Goal: Task Accomplishment & Management: Complete application form

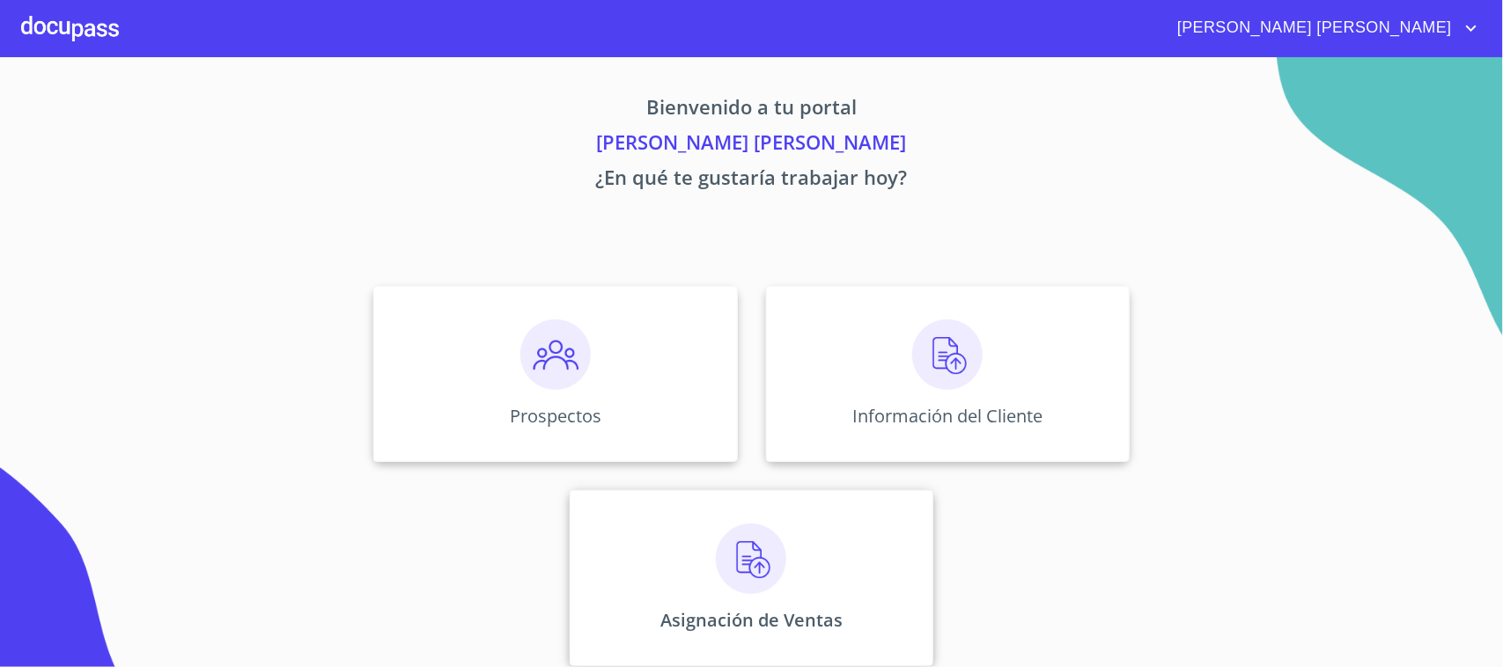
click at [710, 521] on div "Asignación de Ventas" at bounding box center [752, 578] width 364 height 176
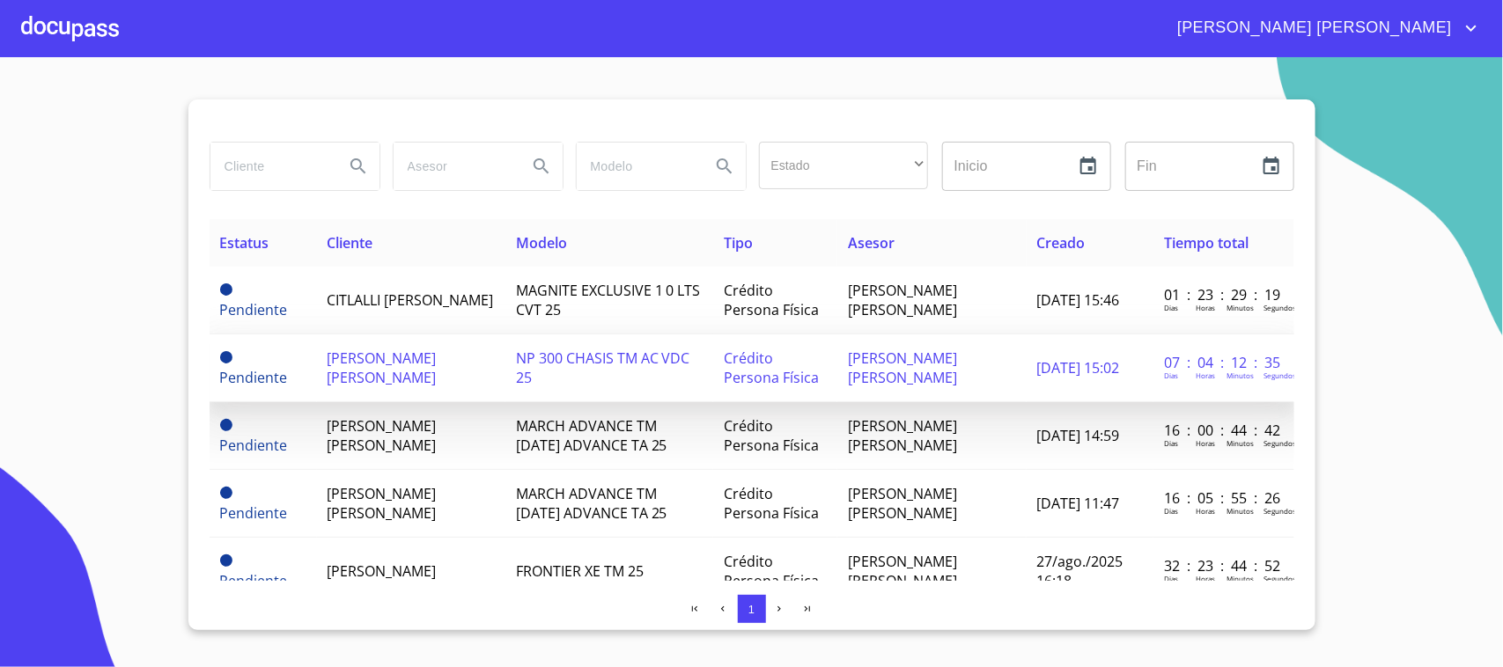
click at [376, 372] on span "[PERSON_NAME] [PERSON_NAME]" at bounding box center [382, 368] width 109 height 39
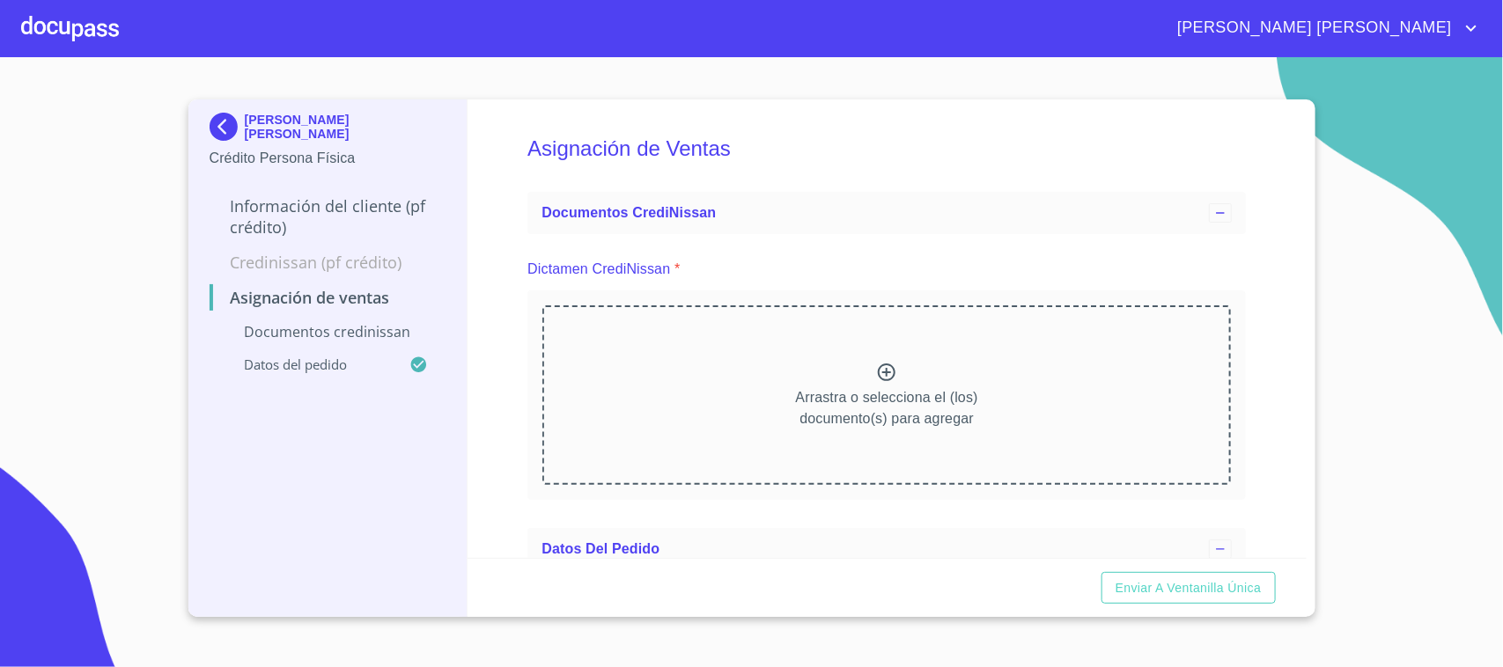
click at [878, 368] on icon at bounding box center [887, 373] width 18 height 18
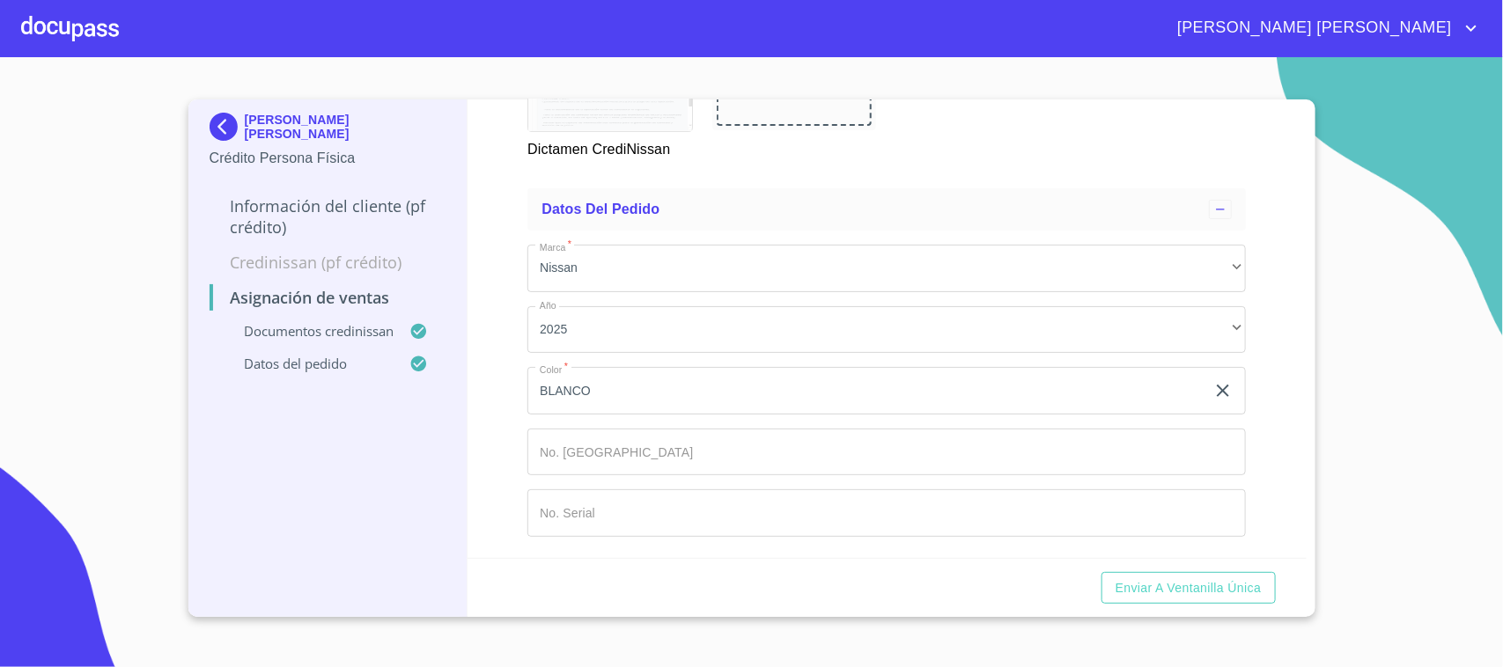
scroll to position [1356, 0]
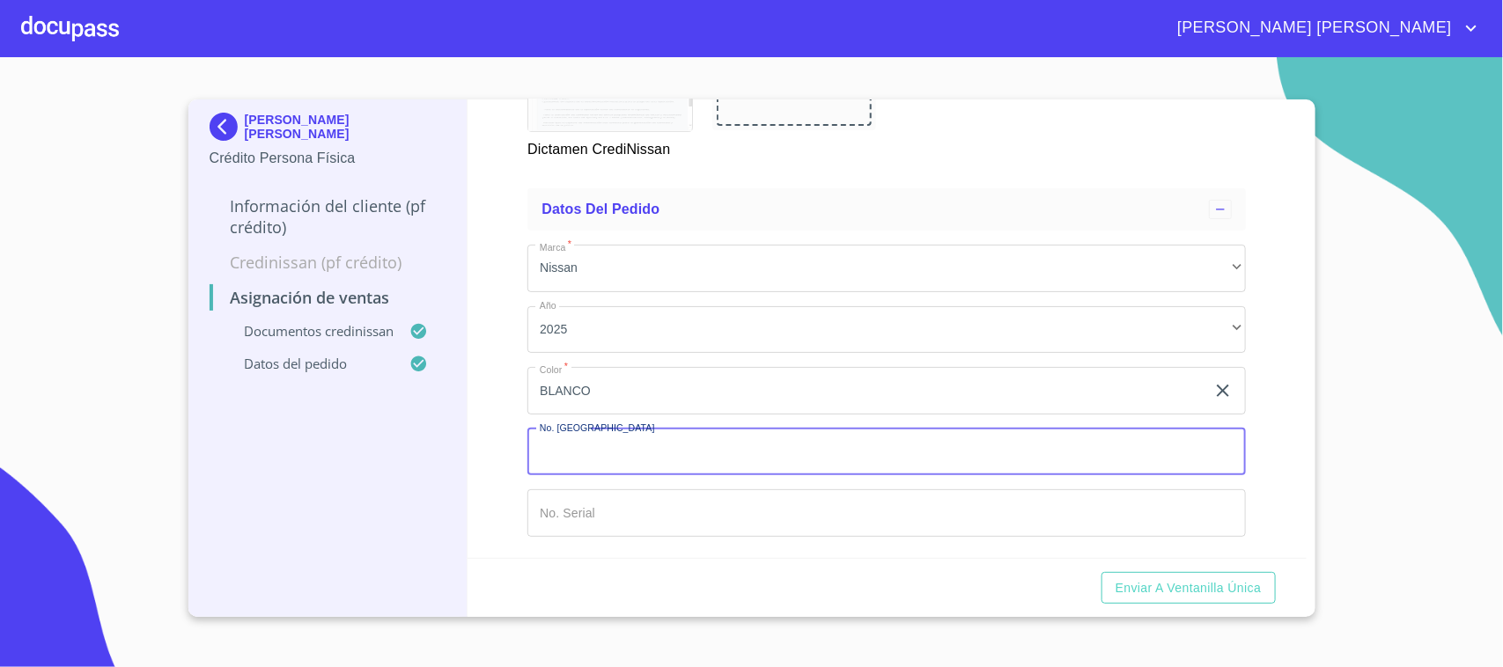
click at [634, 464] on input "Marca   *" at bounding box center [886, 453] width 719 height 48
type input "149441"
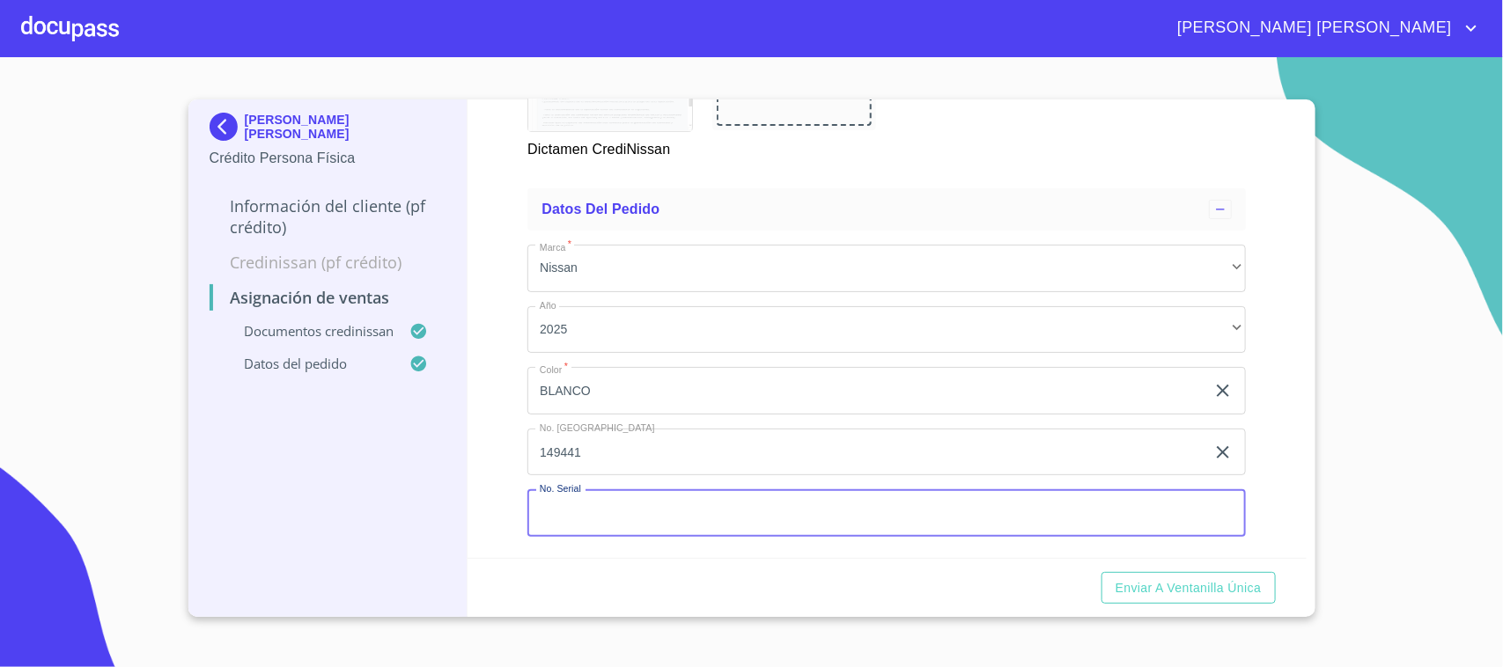
click at [636, 504] on input "Marca   *" at bounding box center [886, 514] width 719 height 48
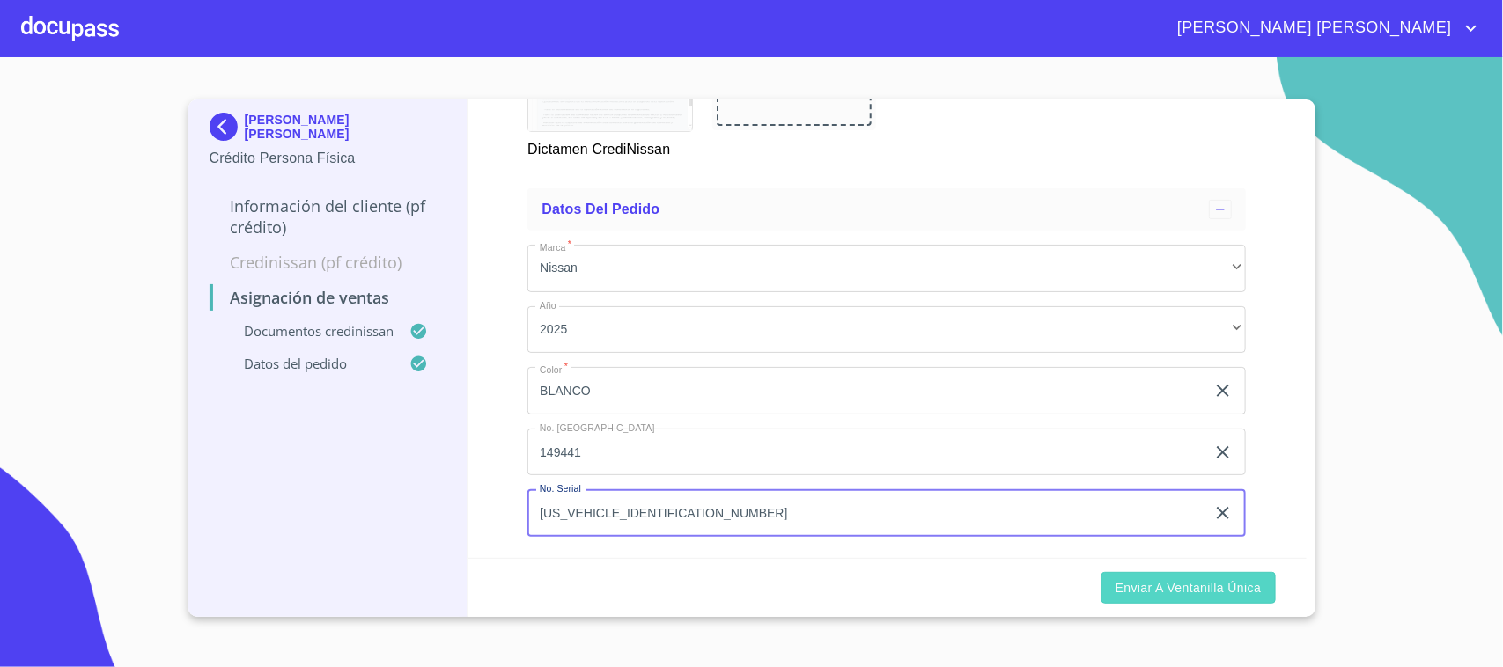
type input "[US_VEHICLE_IDENTIFICATION_NUMBER]"
click at [1182, 591] on span "Enviar a Ventanilla única" at bounding box center [1189, 589] width 146 height 22
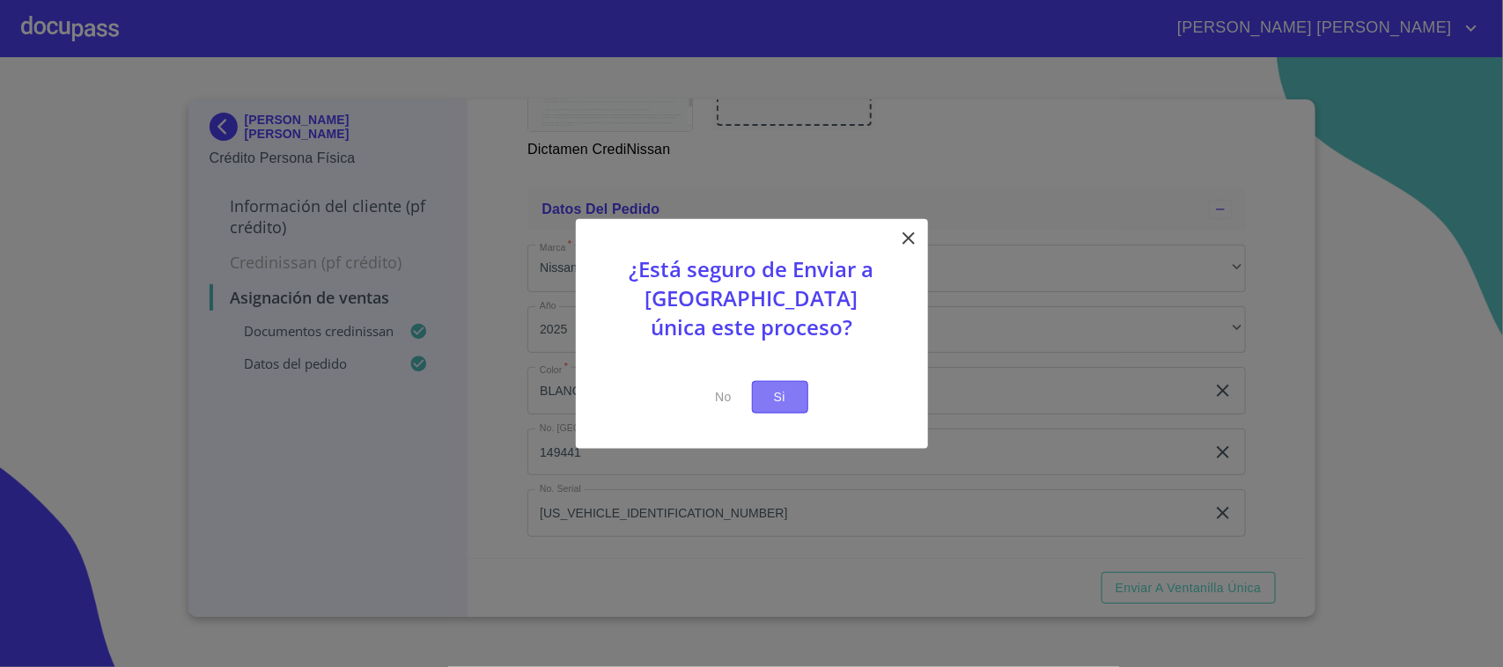
click at [793, 397] on span "Si" at bounding box center [780, 398] width 28 height 22
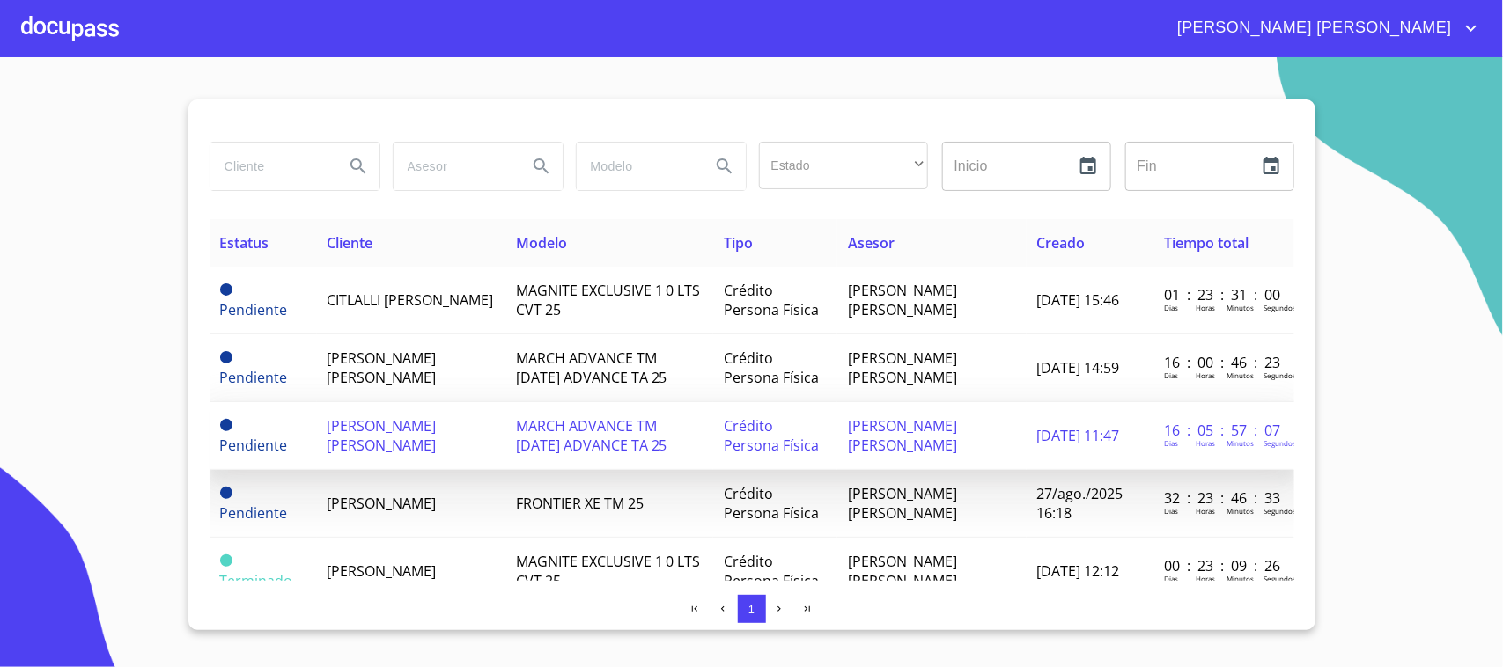
scroll to position [212, 0]
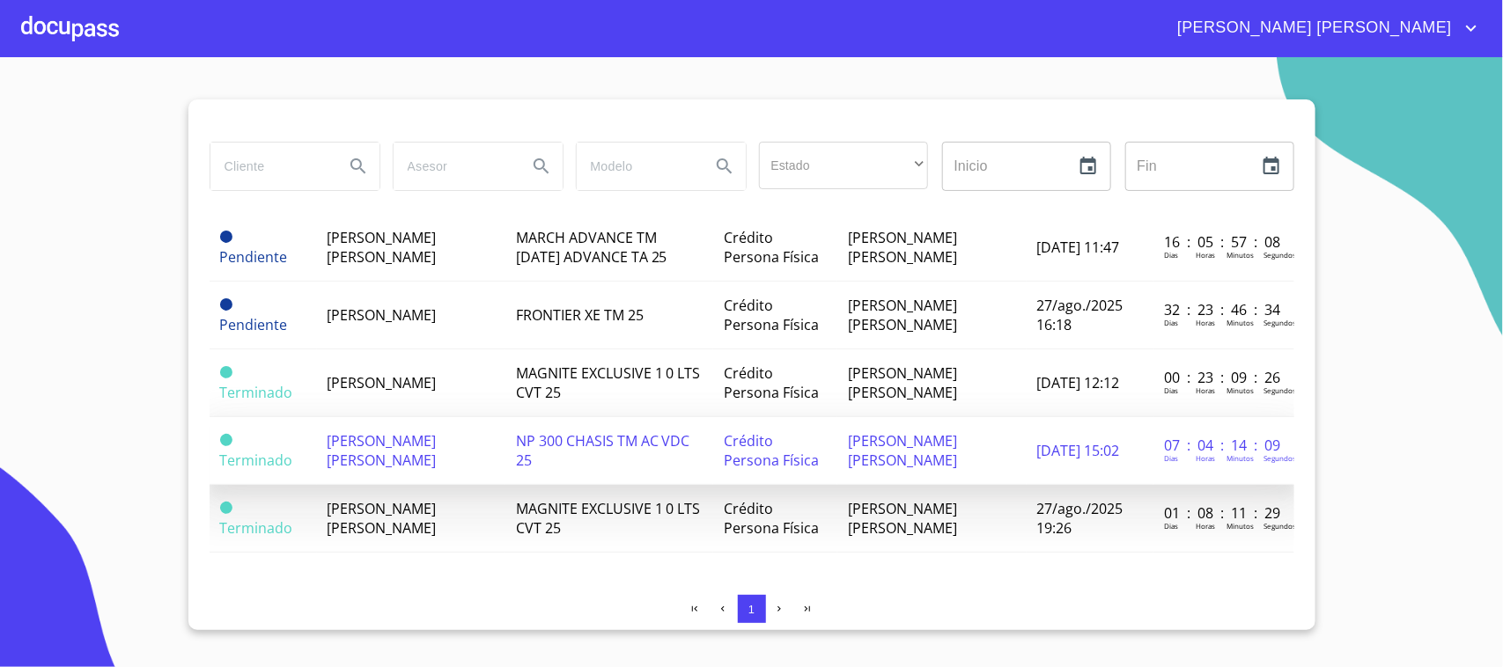
click at [408, 432] on span "[PERSON_NAME] [PERSON_NAME]" at bounding box center [382, 450] width 109 height 39
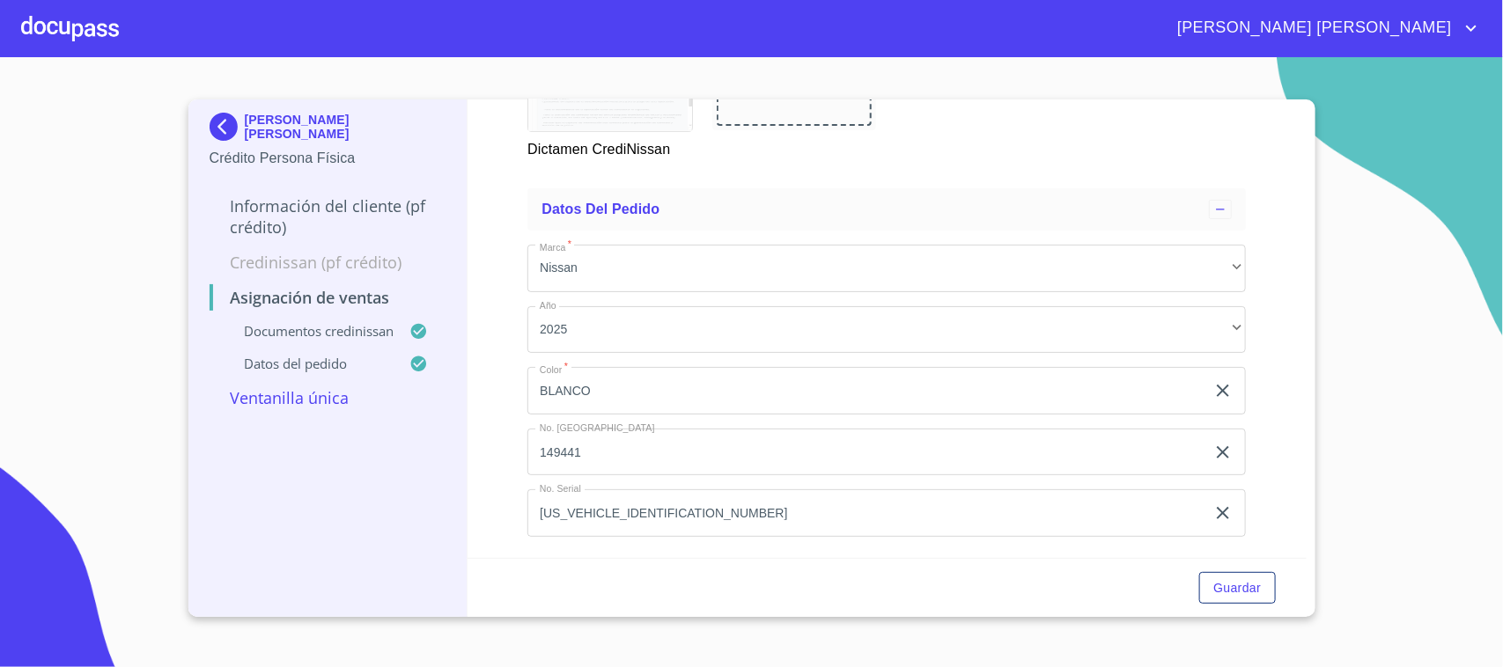
scroll to position [365, 0]
